Goal: Task Accomplishment & Management: Manage account settings

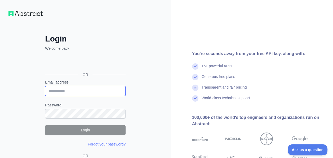
click at [69, 93] on input "Email address" at bounding box center [85, 91] width 81 height 10
type input "**********"
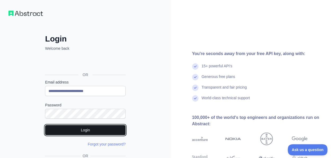
click at [86, 129] on button "Login" at bounding box center [85, 130] width 81 height 10
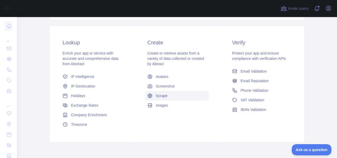
scroll to position [131, 0]
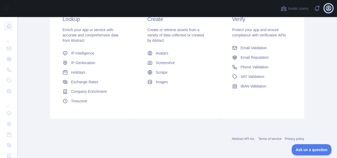
click at [328, 6] on icon "button" at bounding box center [328, 8] width 5 height 5
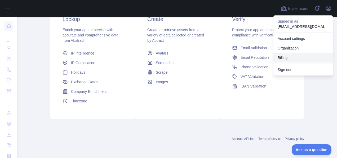
click at [289, 58] on button "Billing" at bounding box center [303, 58] width 59 height 10
